Goal: Information Seeking & Learning: Understand process/instructions

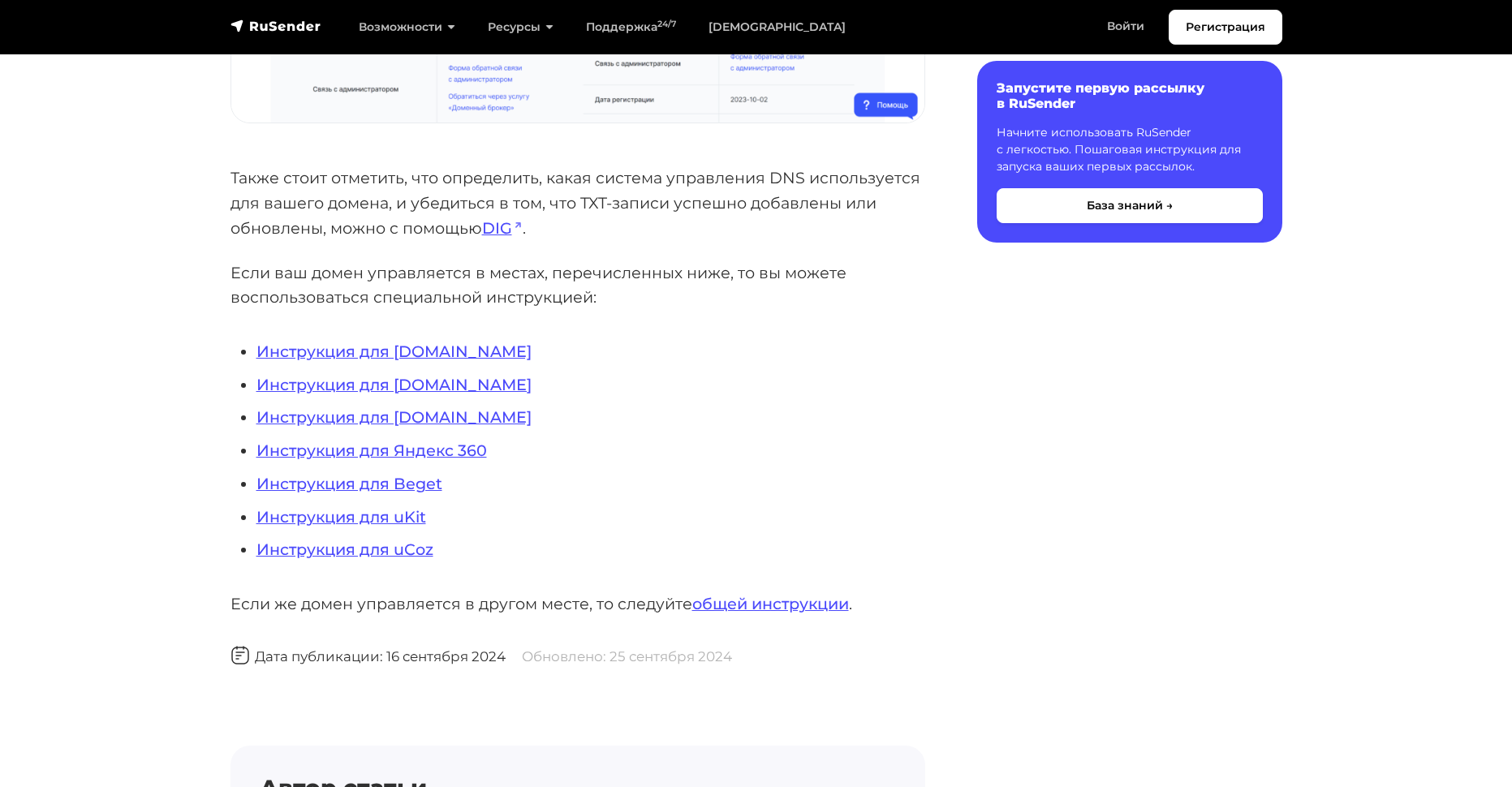
scroll to position [1541, 0]
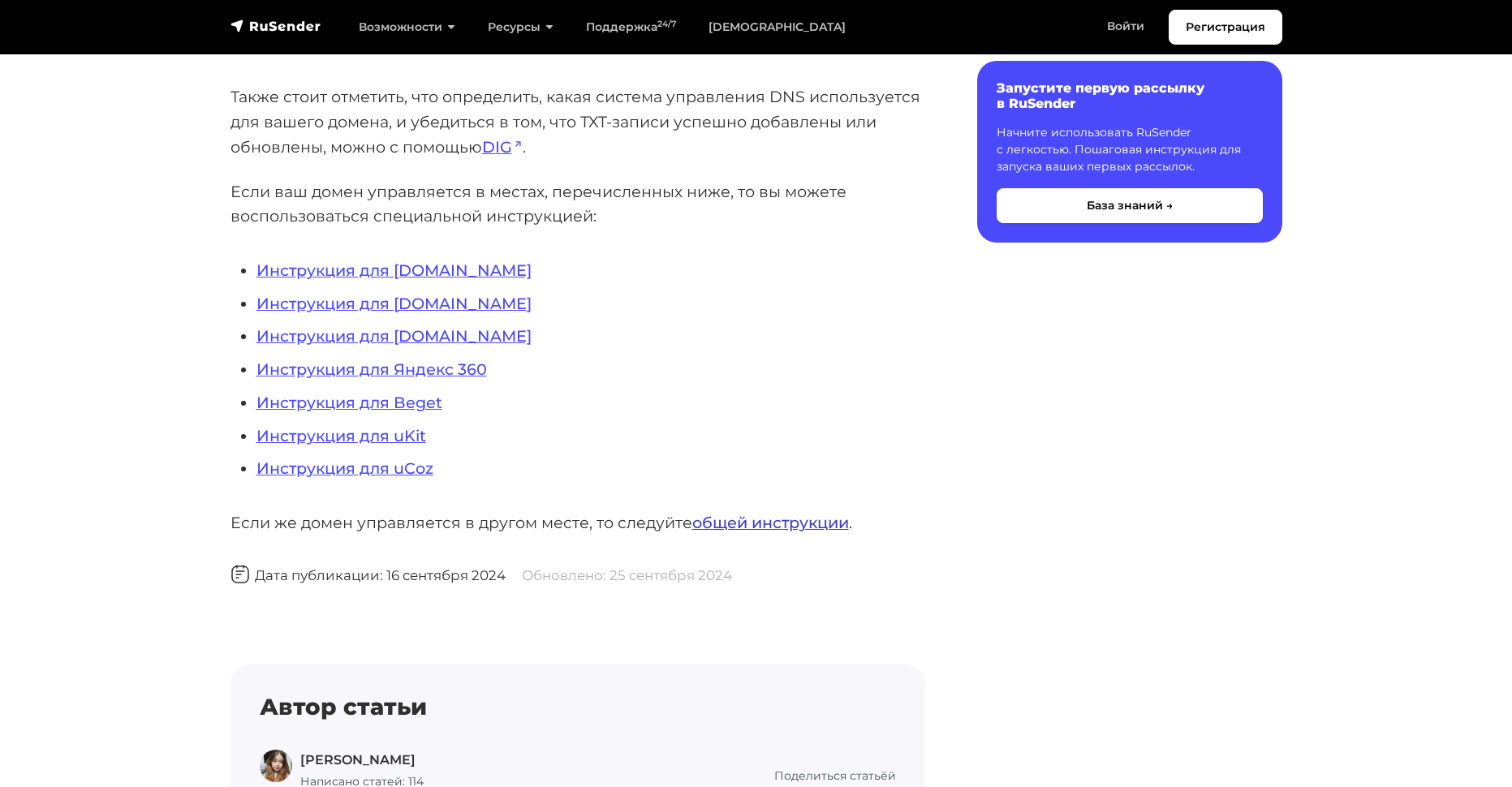
click at [744, 520] on link "общей инструкции" at bounding box center [770, 522] width 157 height 20
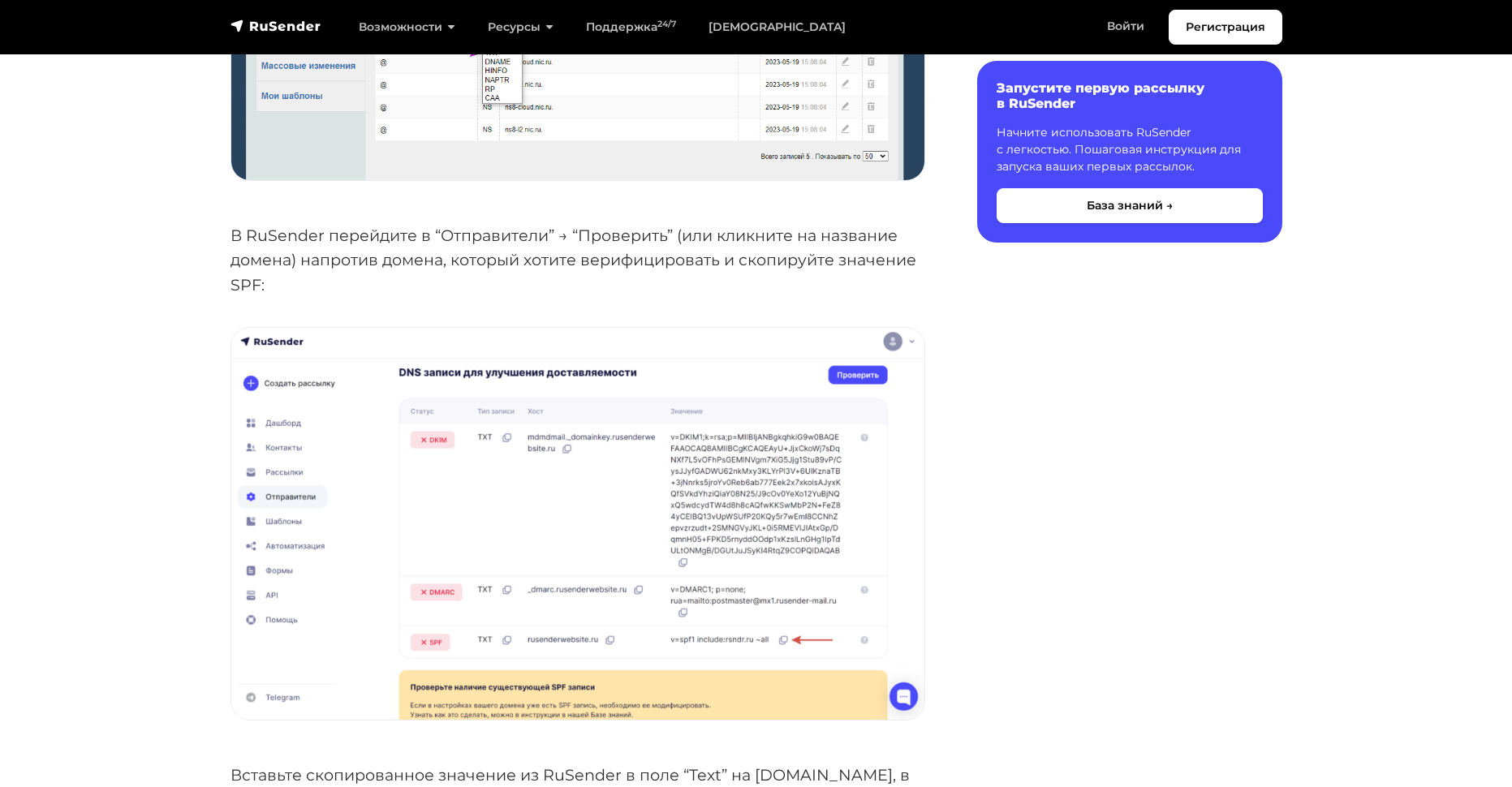
scroll to position [2514, 0]
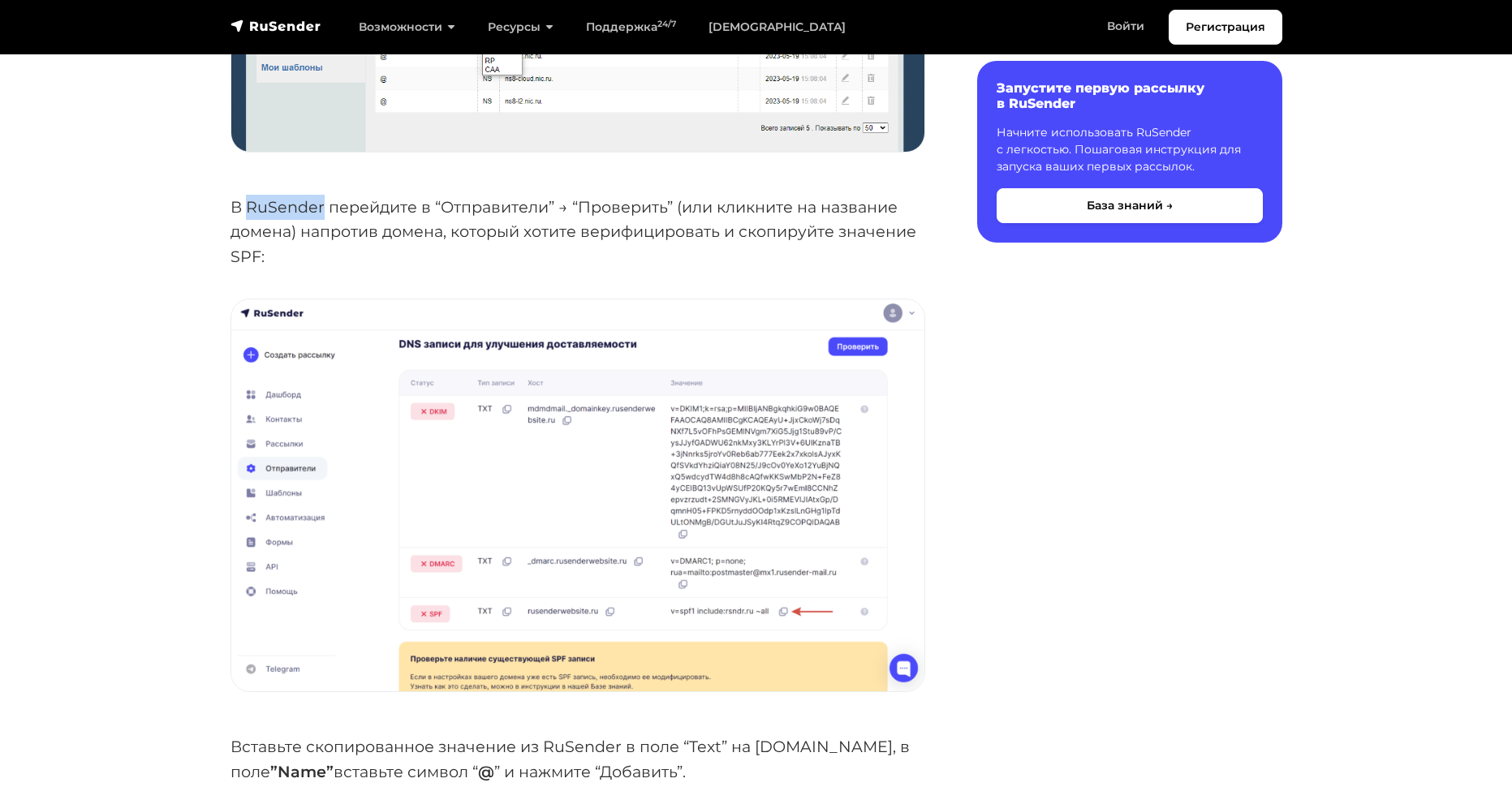
drag, startPoint x: 247, startPoint y: 207, endPoint x: 322, endPoint y: 207, distance: 75.0
click at [322, 207] on p "В RuSender перейдите в “Отправители” → “Проверить” (или кликните на название до…" at bounding box center [578, 231] width 694 height 74
copy p "RuSender"
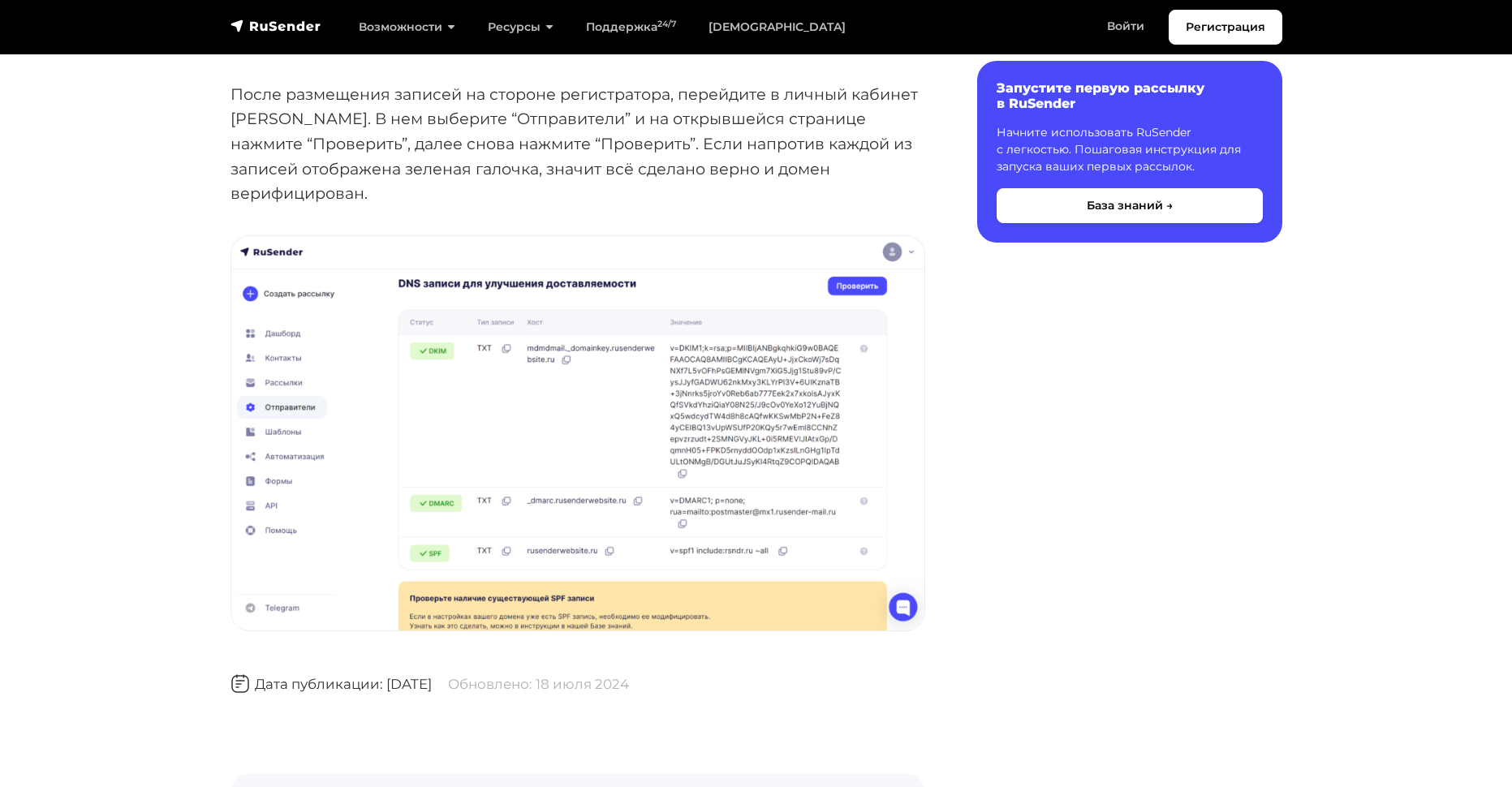
scroll to position [7380, 0]
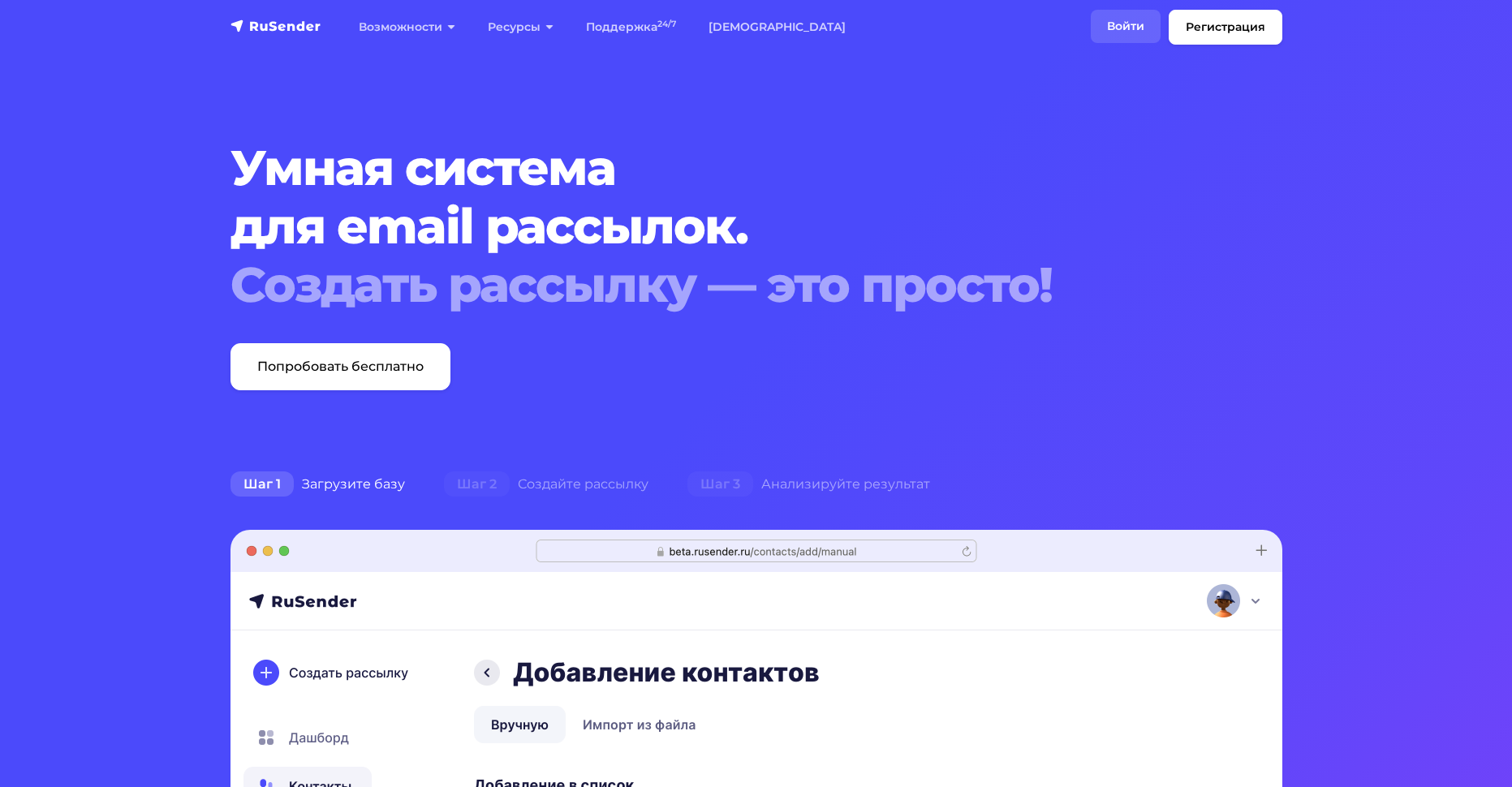
click at [1140, 21] on link "Войти" at bounding box center [1125, 26] width 69 height 33
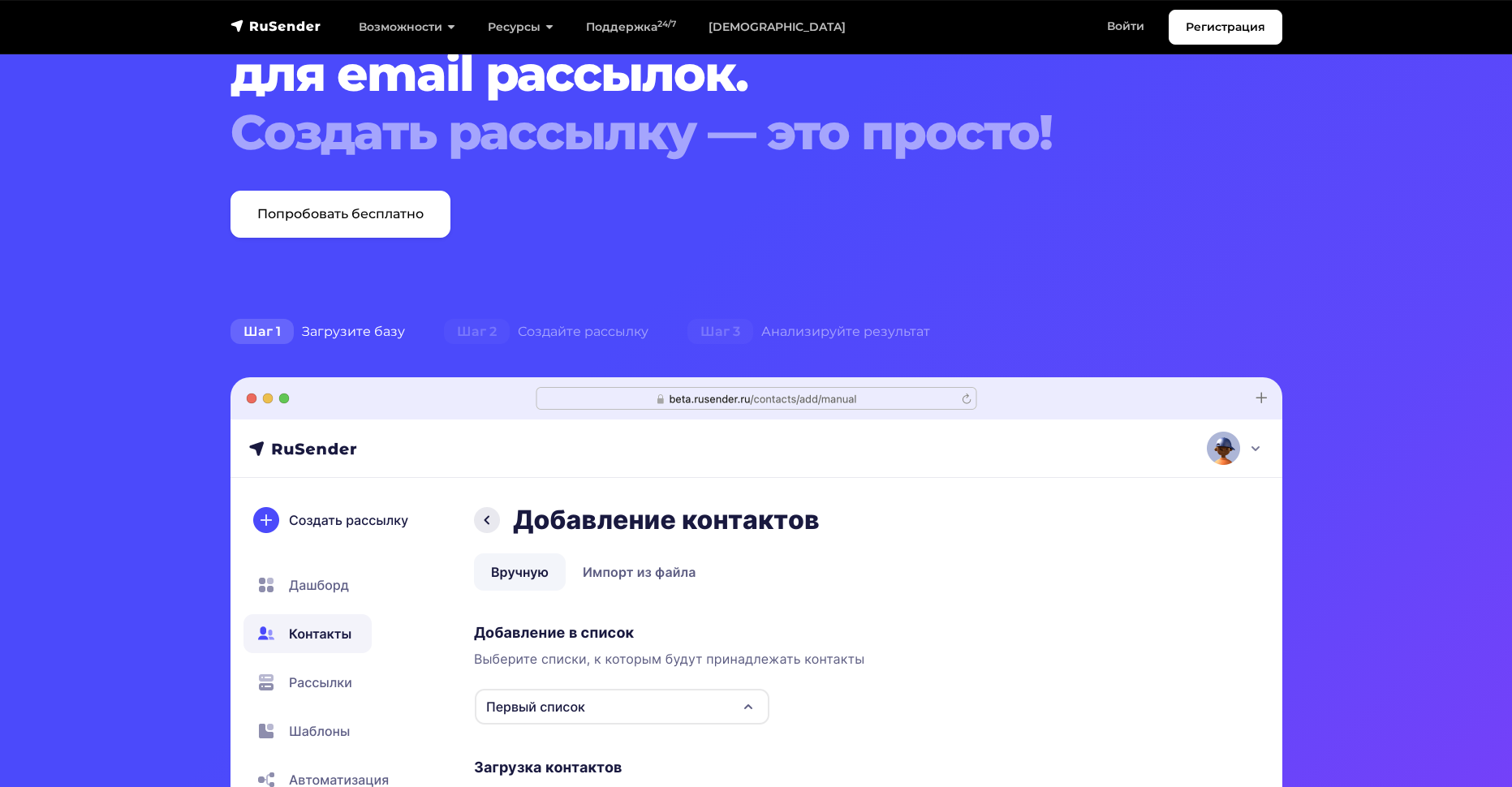
scroll to position [162, 0]
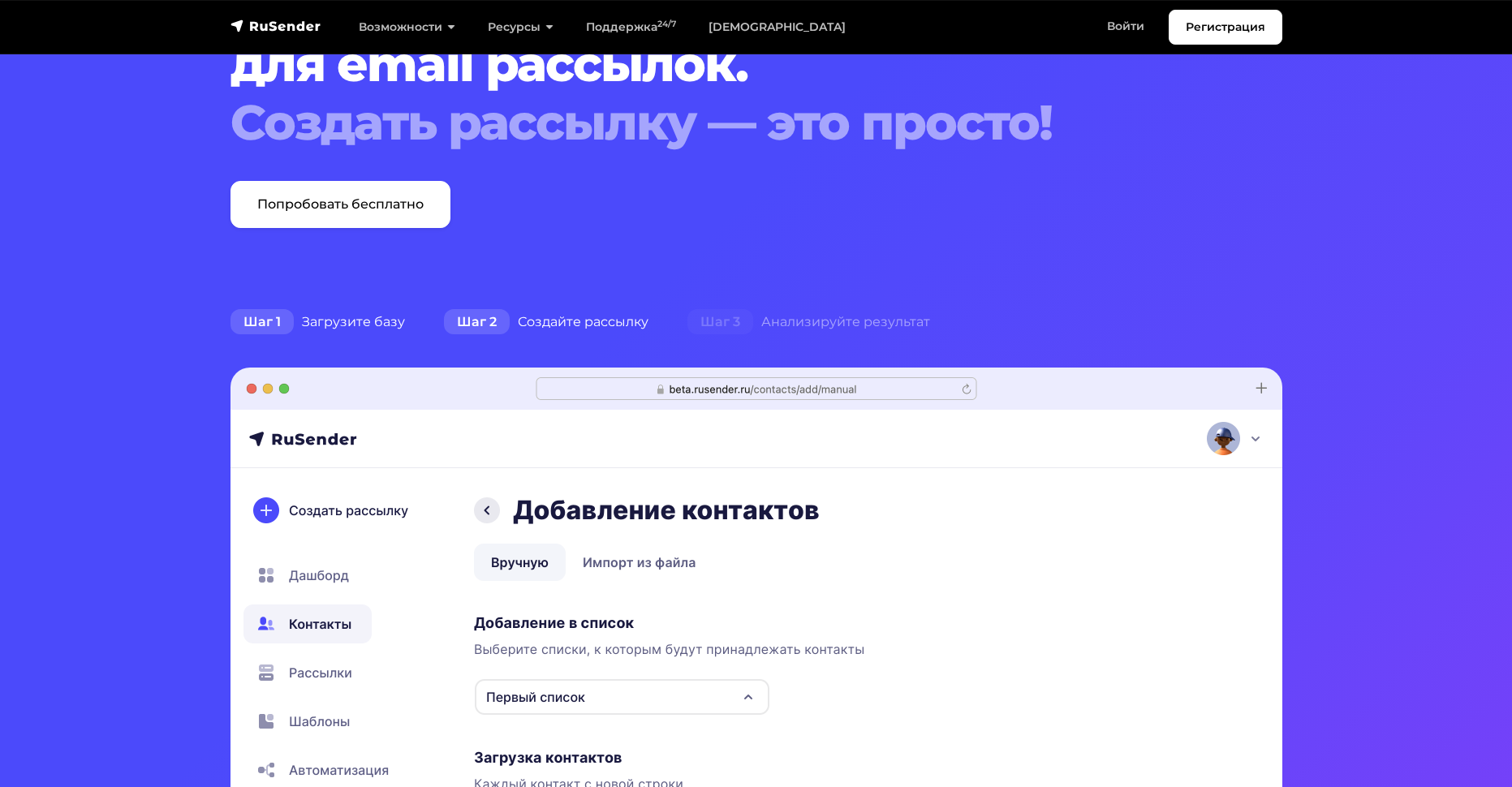
click at [547, 319] on div "Шаг 2 Создайте рассылку" at bounding box center [546, 322] width 243 height 33
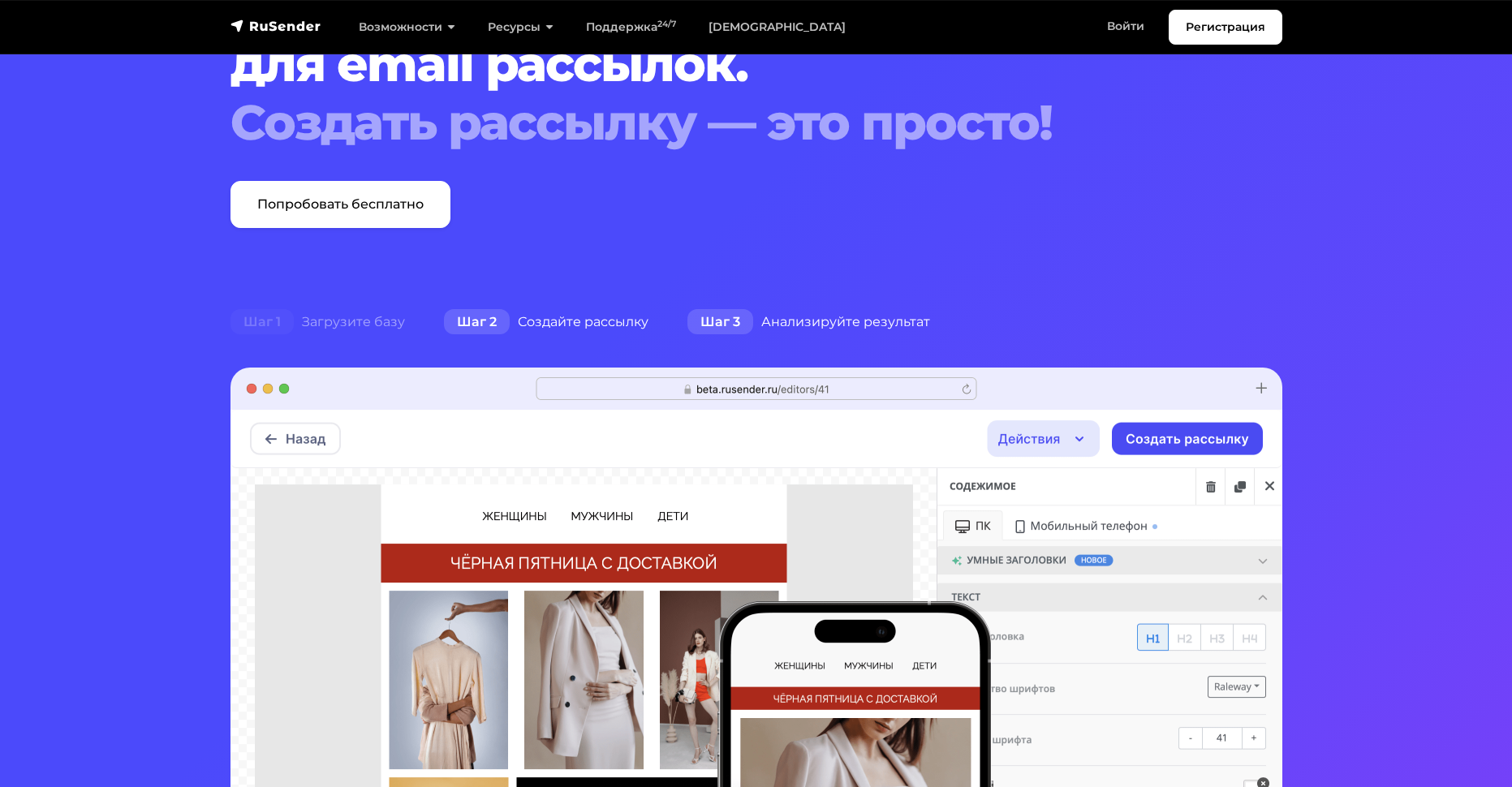
click at [814, 315] on div "Шаг 3 Анализируйте результат" at bounding box center [809, 322] width 282 height 33
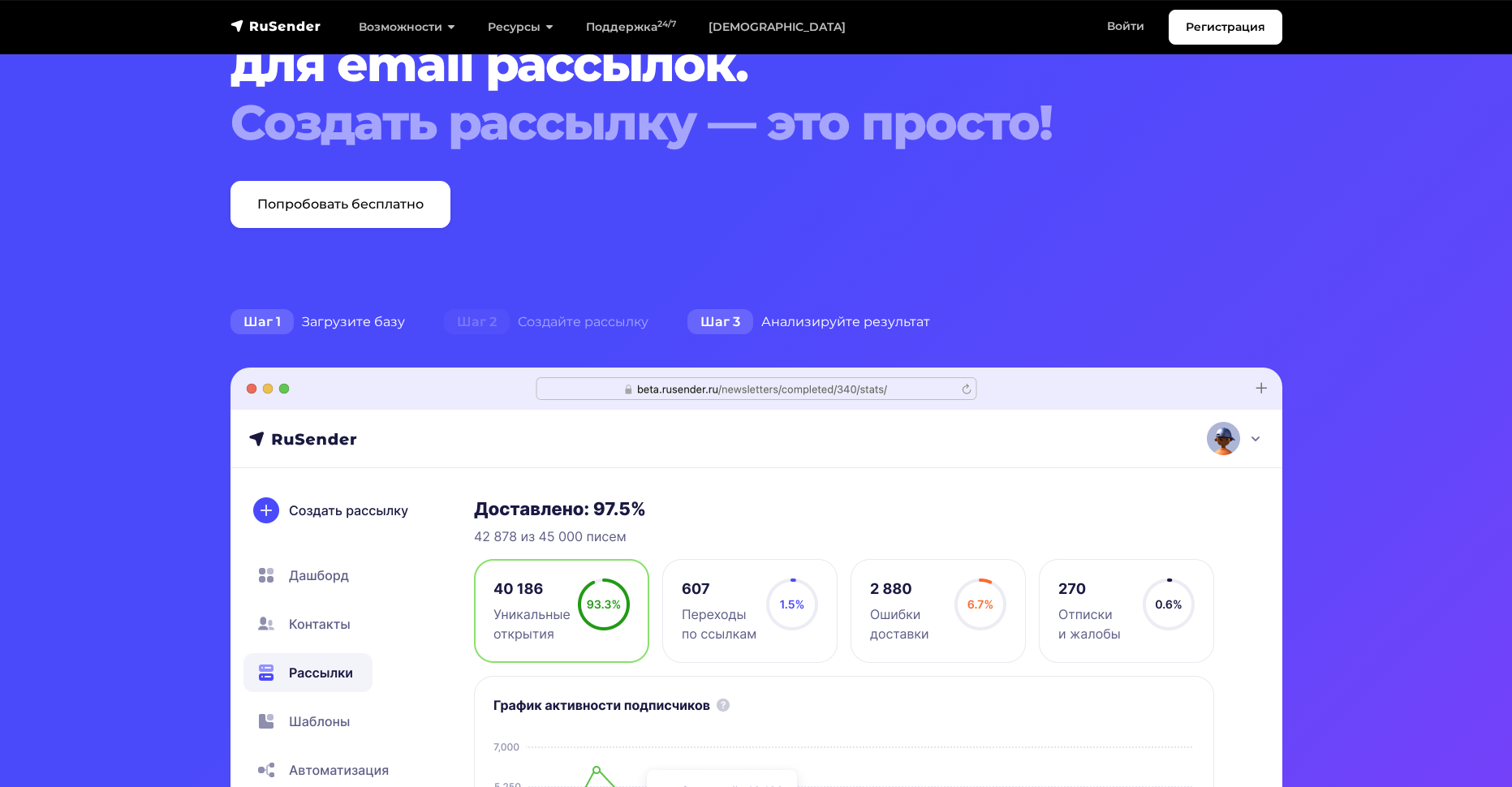
click at [372, 318] on div "Шаг 1 Загрузите базу" at bounding box center [317, 322] width 213 height 33
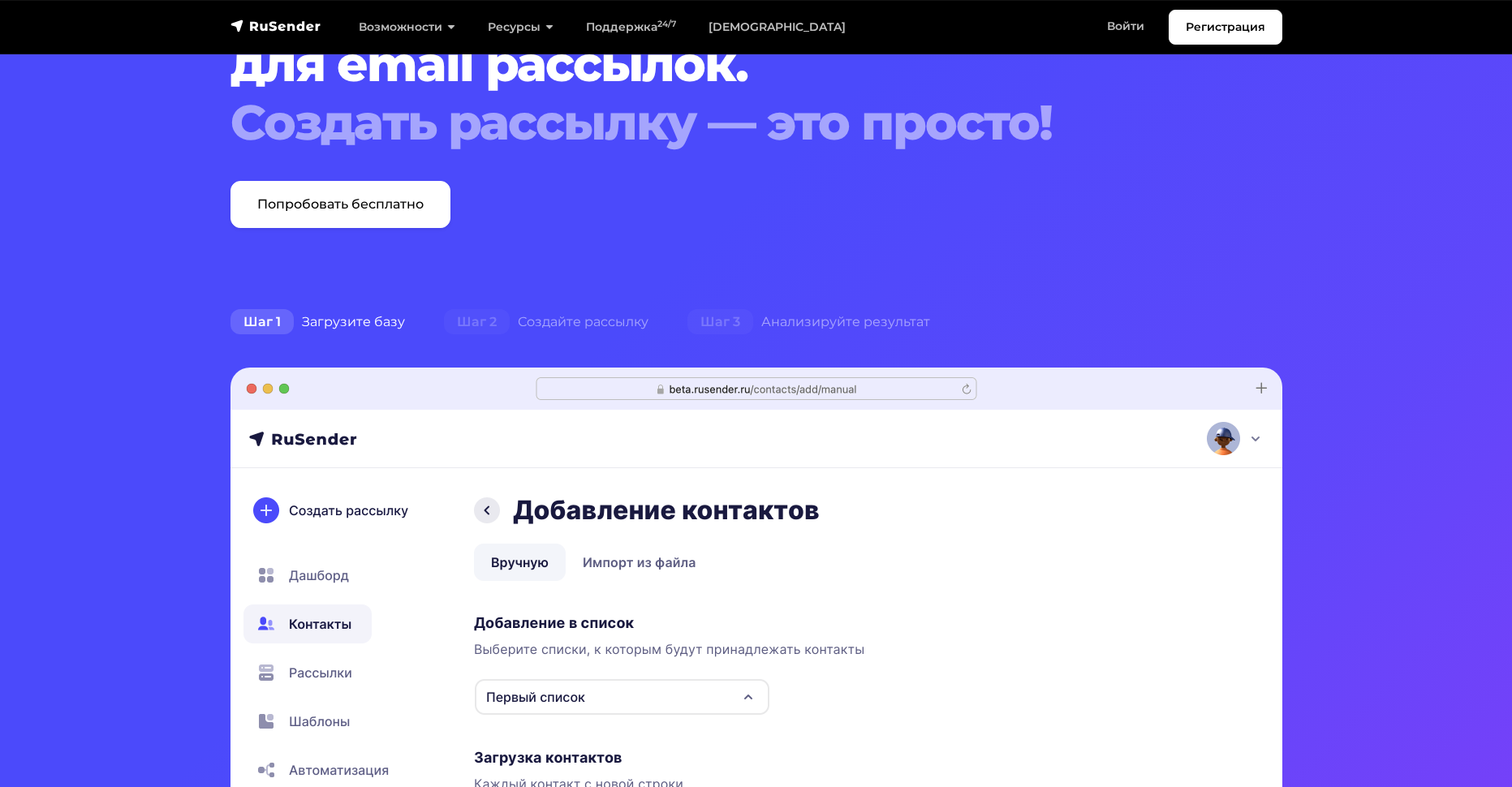
scroll to position [243, 0]
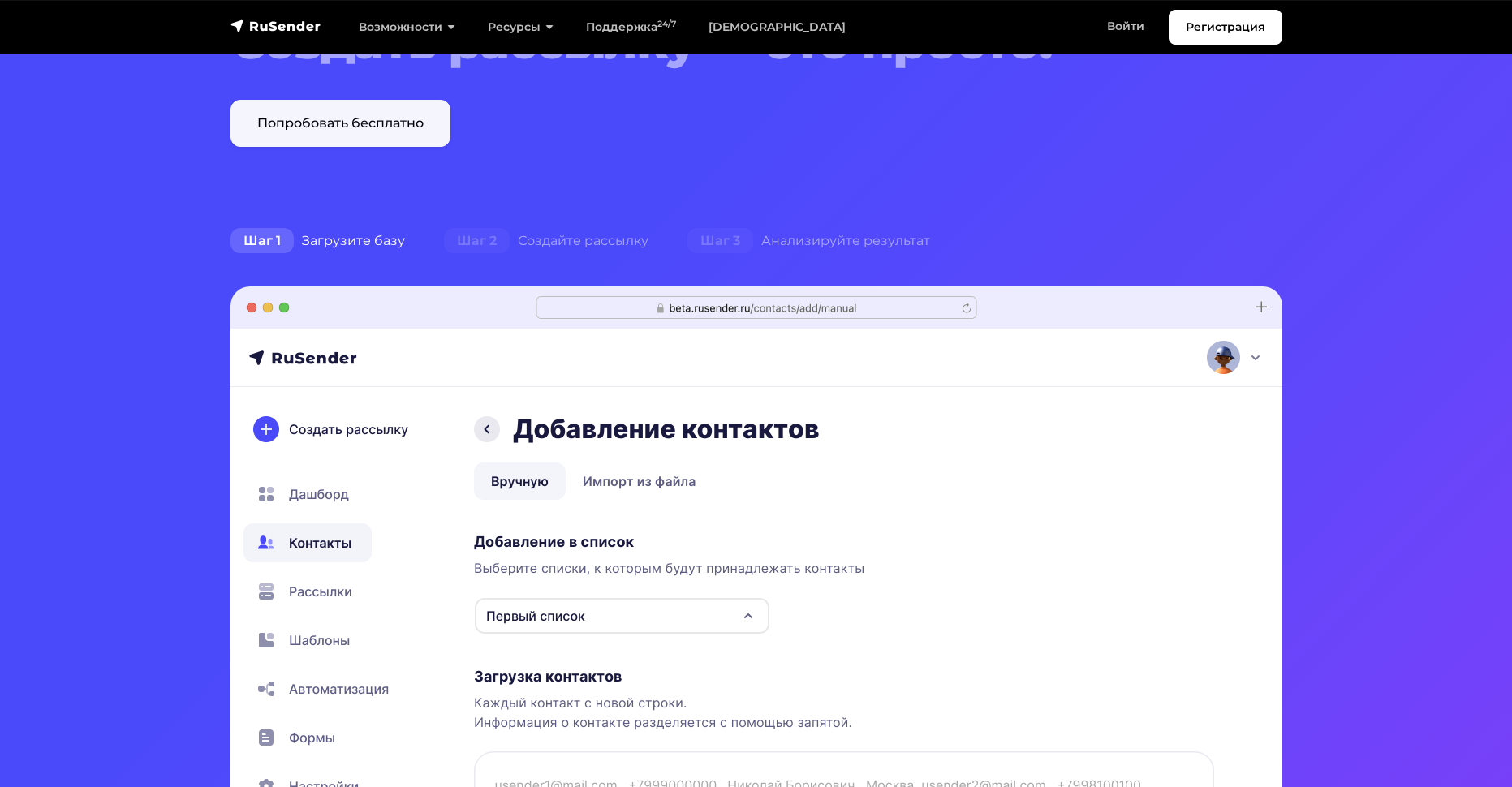
click at [345, 114] on link "Попробовать бесплатно" at bounding box center [340, 123] width 220 height 47
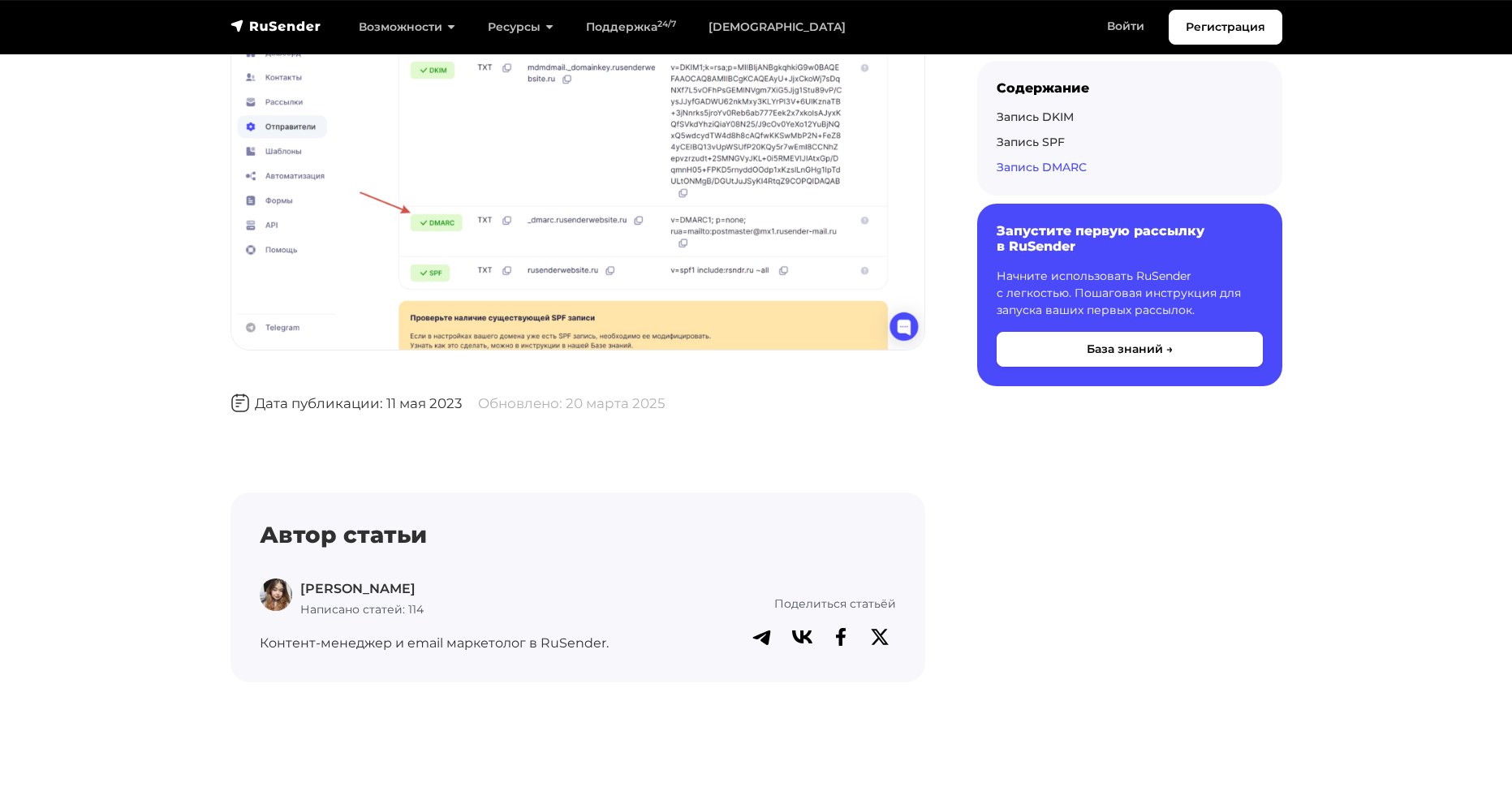
scroll to position [5515, 0]
